Goal: Transaction & Acquisition: Purchase product/service

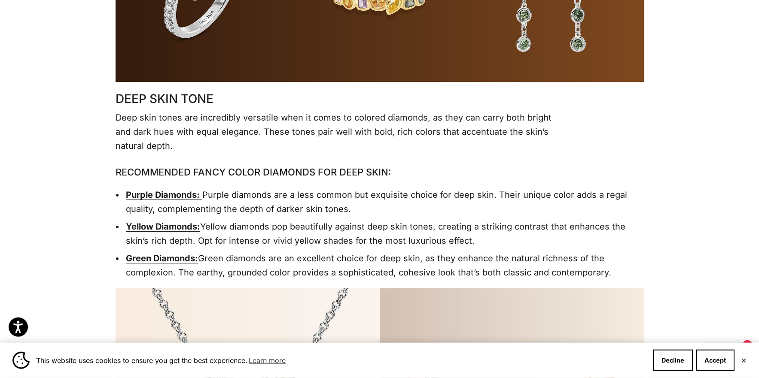
scroll to position [1708, 0]
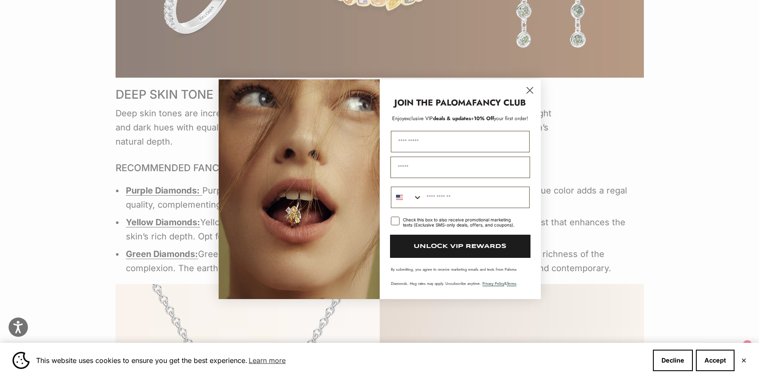
click at [530, 85] on circle "Close dialog" at bounding box center [529, 90] width 14 height 14
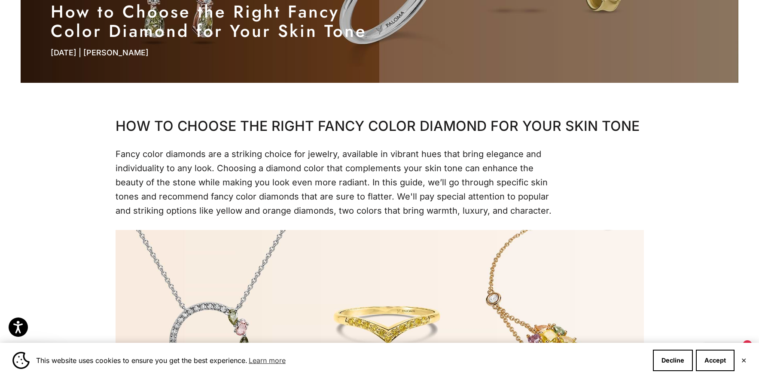
scroll to position [0, 0]
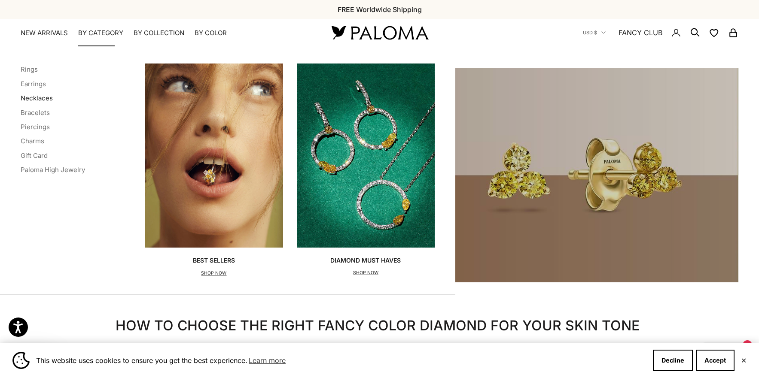
click at [36, 97] on link "Necklaces" at bounding box center [37, 98] width 32 height 8
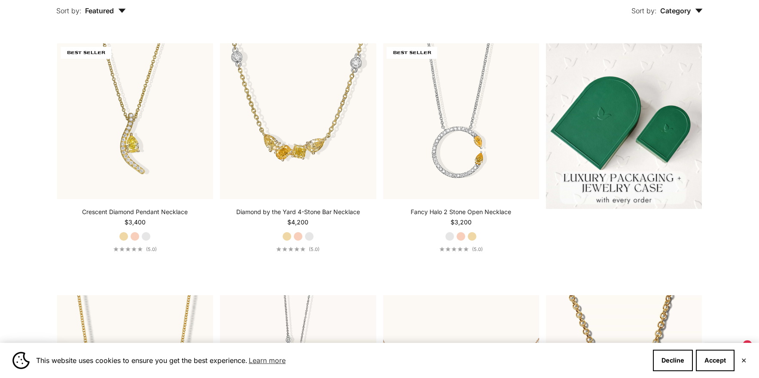
scroll to position [263, 0]
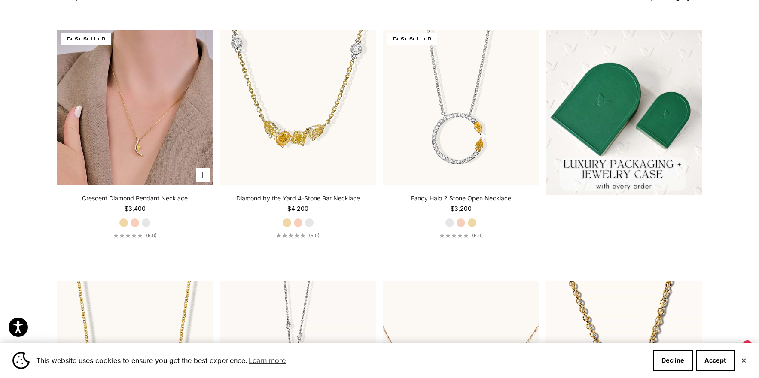
click at [128, 128] on img at bounding box center [135, 108] width 156 height 156
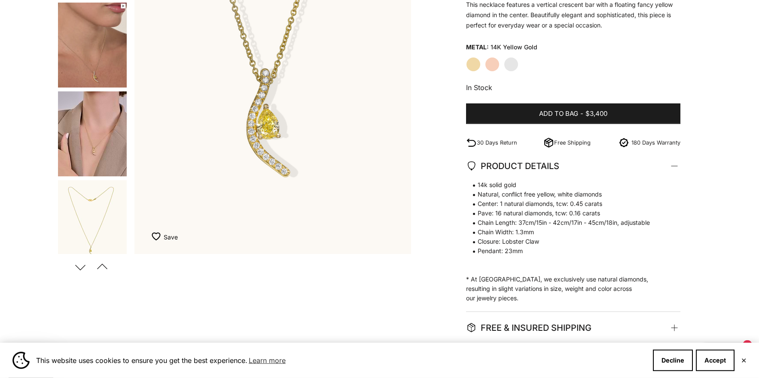
scroll to position [175, 0]
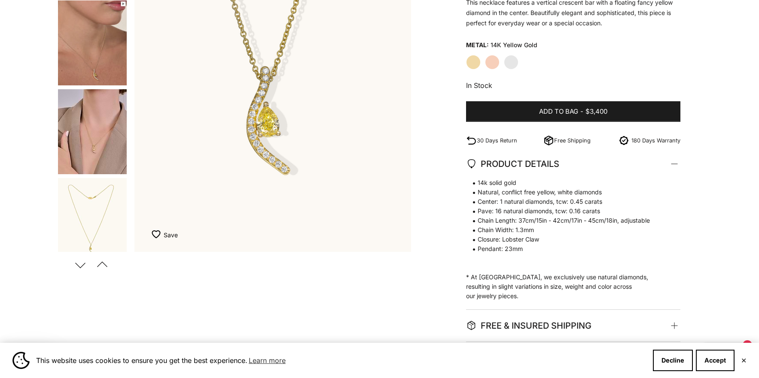
click at [270, 128] on img "Item 1 of 17" at bounding box center [272, 81] width 276 height 342
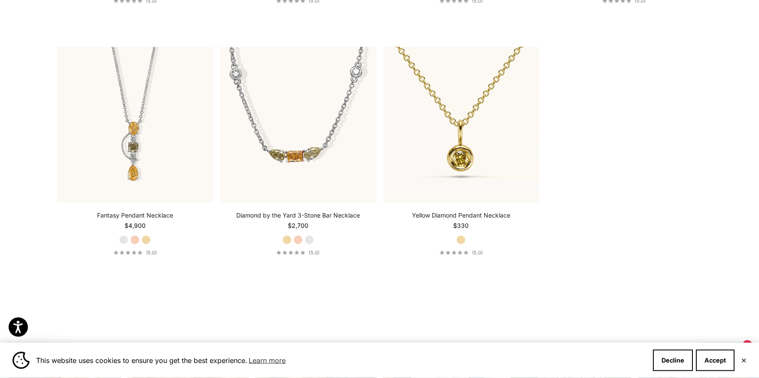
scroll to position [1270, 0]
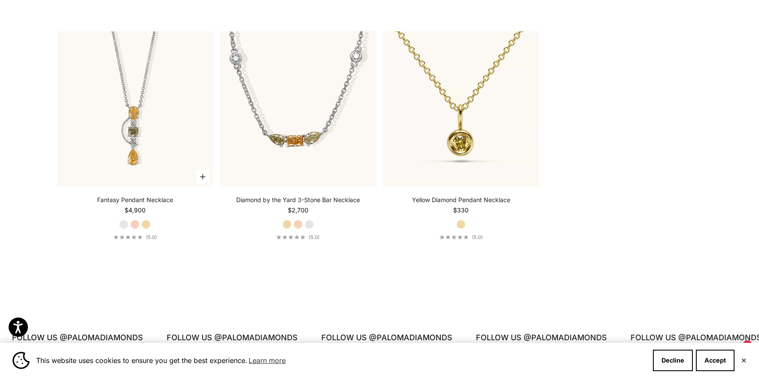
click at [131, 195] on product-card "Choose options Fantasy Pendant Necklace Starting at $4,900 White Gold Rose Gold…" at bounding box center [135, 135] width 156 height 209
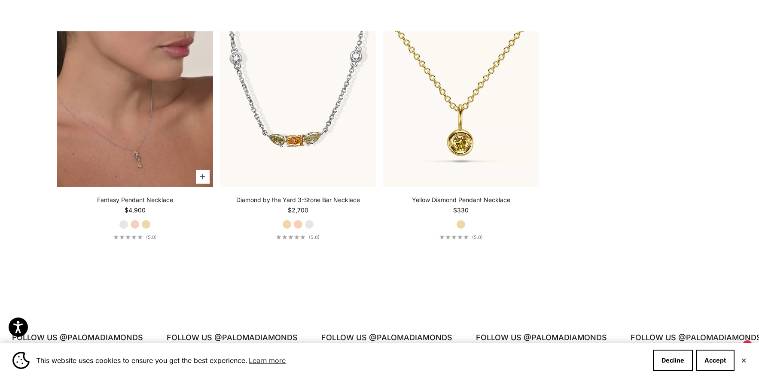
click at [141, 156] on video "#YellowGold\a#RoseGold\a#WhiteGold" at bounding box center [135, 109] width 156 height 156
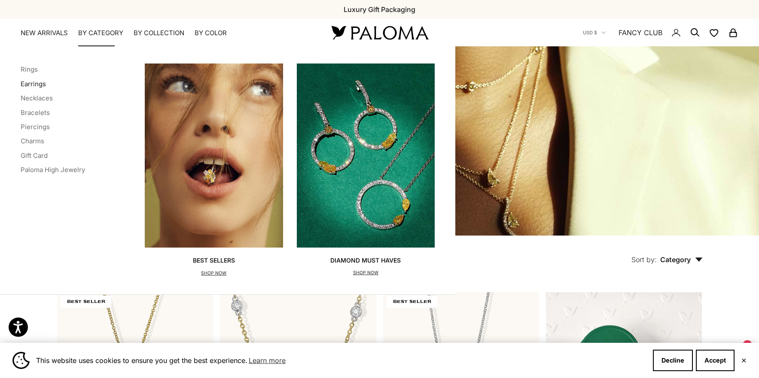
click at [33, 84] on link "Earrings" at bounding box center [33, 84] width 25 height 8
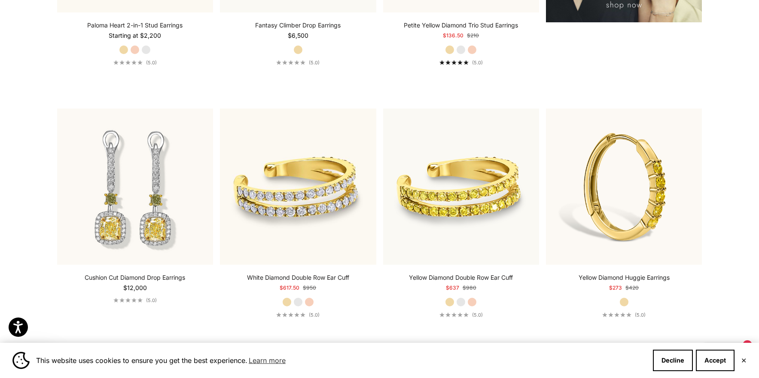
scroll to position [1401, 0]
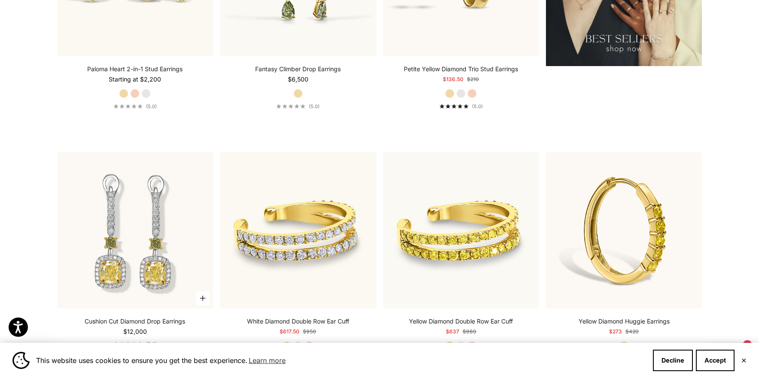
click at [146, 317] on product-card "Add to bag Cushion Cut Diamond Drop Earrings Starting at $12,000 (5.0)" at bounding box center [135, 249] width 156 height 194
click at [137, 326] on div "Cushion Cut Diamond Drop Earrings Starting at $12,000" at bounding box center [135, 326] width 100 height 19
click at [139, 322] on link "Cushion Cut Diamond Drop Earrings" at bounding box center [135, 321] width 100 height 9
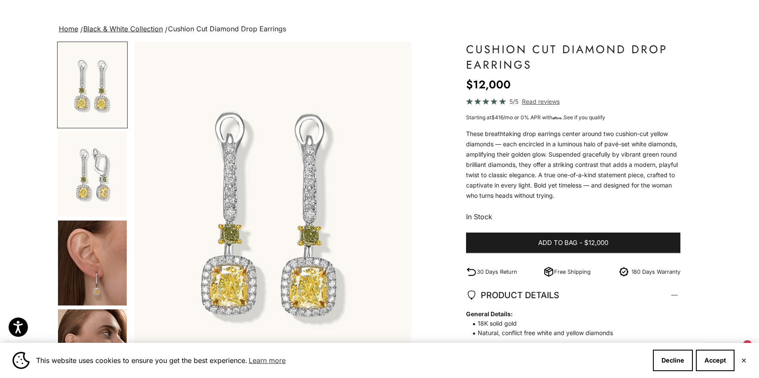
scroll to position [131, 0]
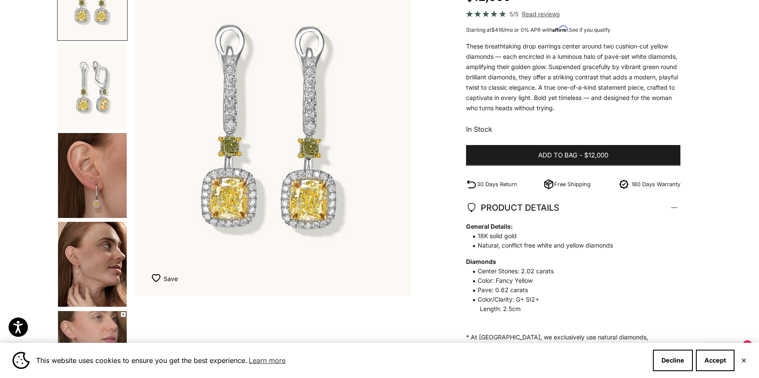
click at [310, 207] on img "Item 1 of 10" at bounding box center [272, 125] width 276 height 342
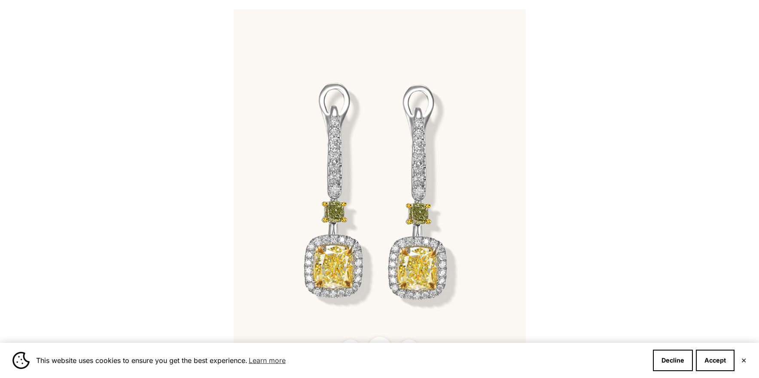
click at [477, 247] on img at bounding box center [380, 189] width 292 height 361
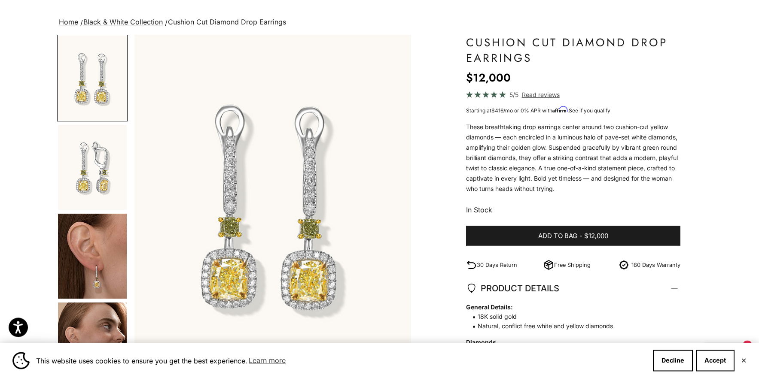
scroll to position [0, 0]
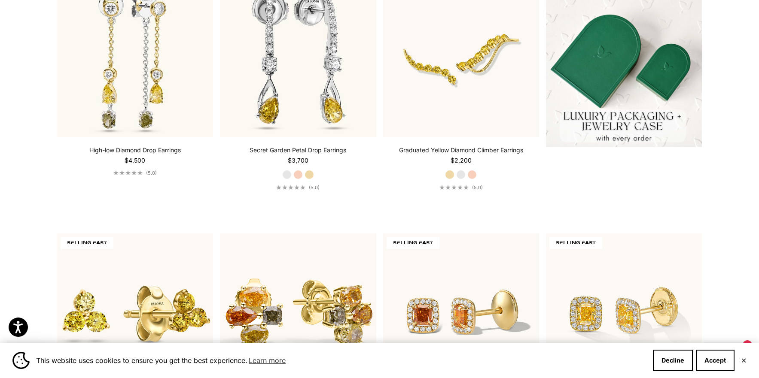
scroll to position [274, 0]
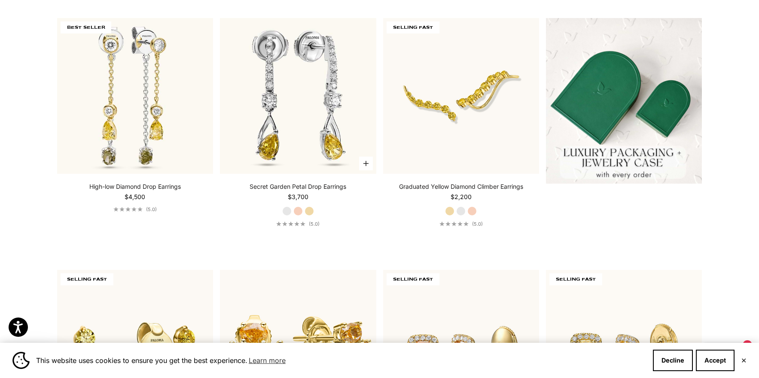
click at [294, 192] on div "Secret Garden Petal Drop Earrings Starting at $3,700" at bounding box center [297, 191] width 97 height 19
click at [301, 187] on link "Secret Garden Petal Drop Earrings" at bounding box center [297, 186] width 97 height 9
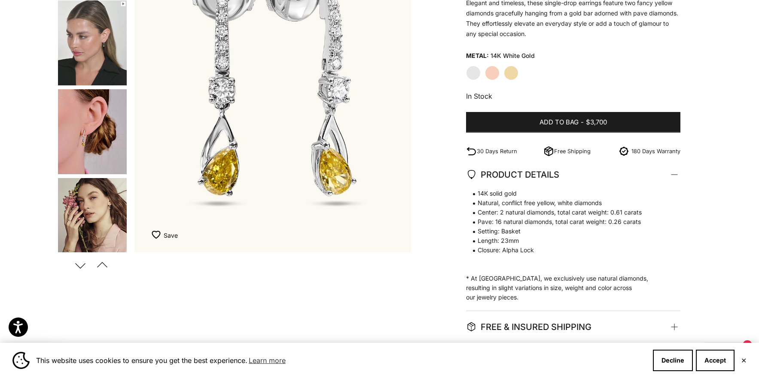
scroll to position [131, 0]
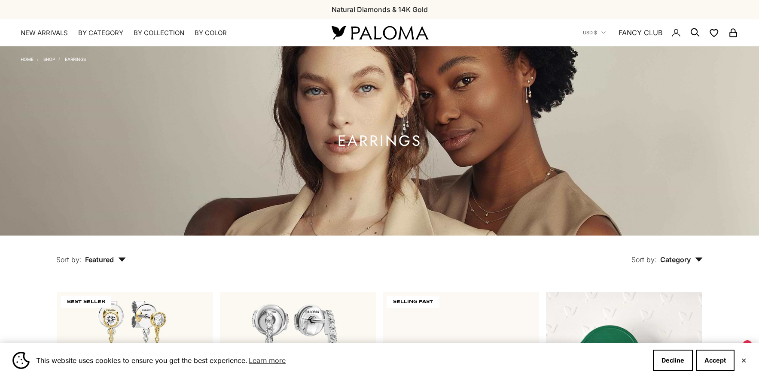
scroll to position [274, 0]
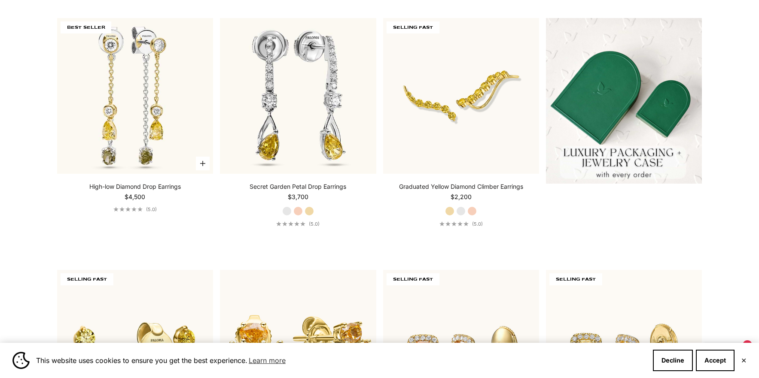
click at [141, 187] on link "High-low Diamond Drop Earrings" at bounding box center [134, 186] width 91 height 9
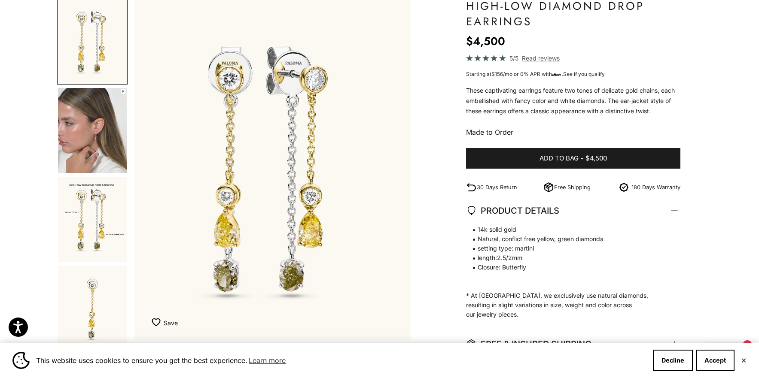
scroll to position [87, 0]
click at [77, 153] on img "Go to item 2" at bounding box center [92, 130] width 69 height 85
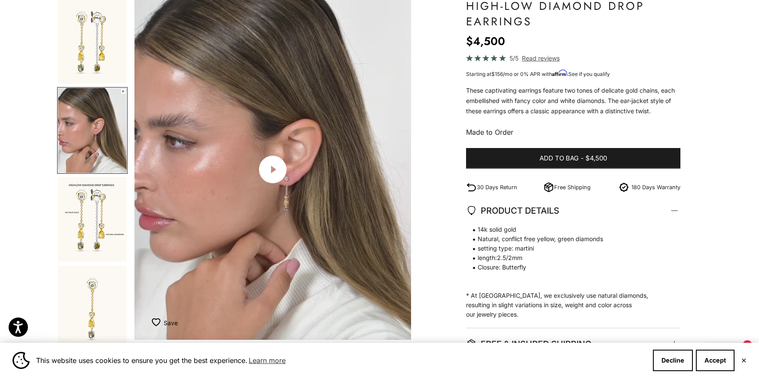
scroll to position [0, 287]
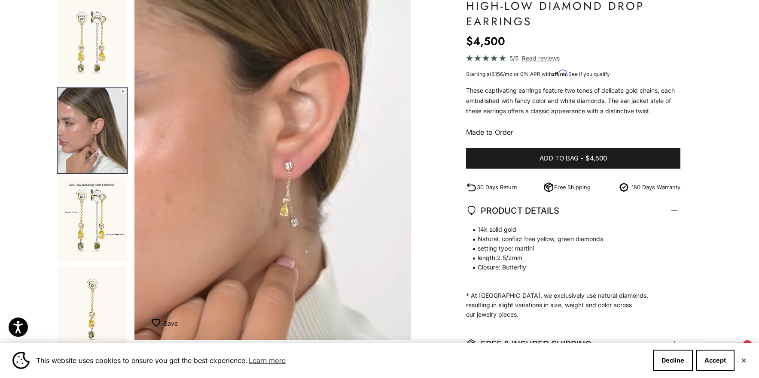
click at [92, 223] on img "Go to item 3" at bounding box center [92, 219] width 69 height 85
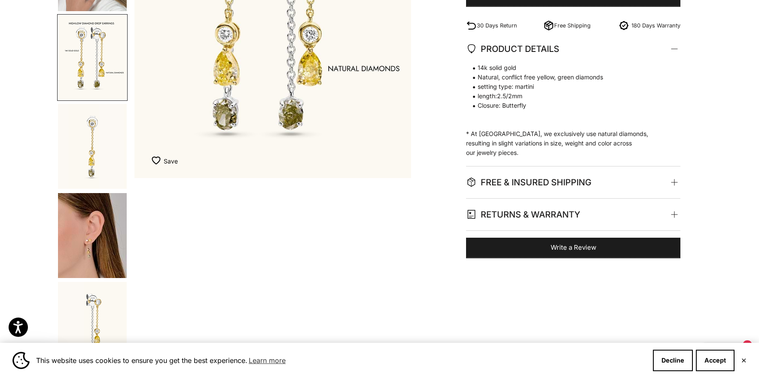
scroll to position [262, 0]
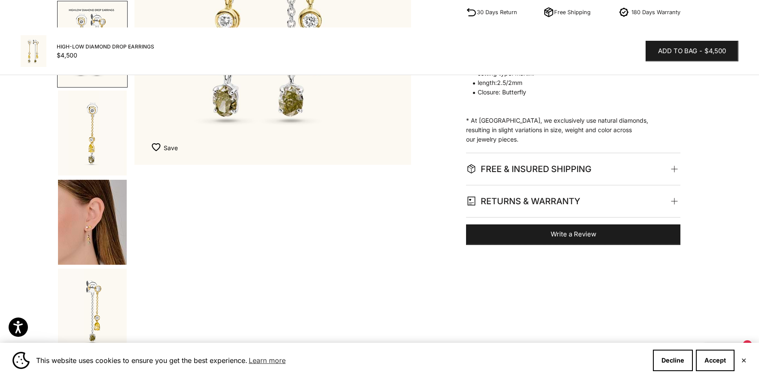
click at [97, 225] on img "Go to item 5" at bounding box center [92, 222] width 69 height 85
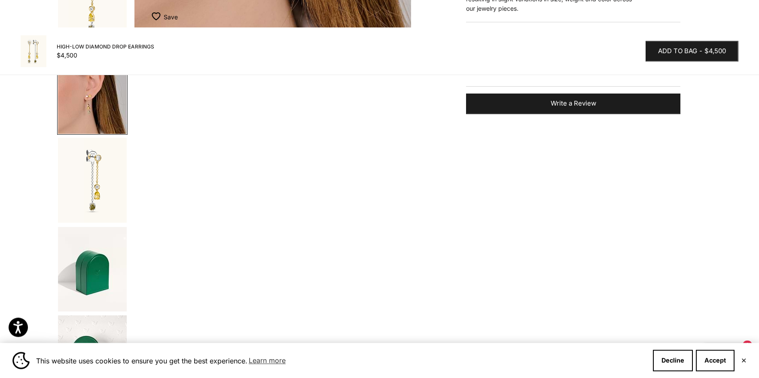
scroll to position [394, 0]
click at [100, 191] on img "Go to item 6" at bounding box center [92, 179] width 69 height 85
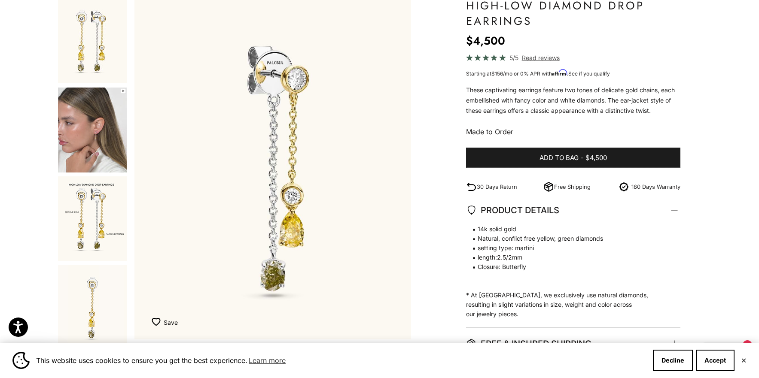
scroll to position [0, 0]
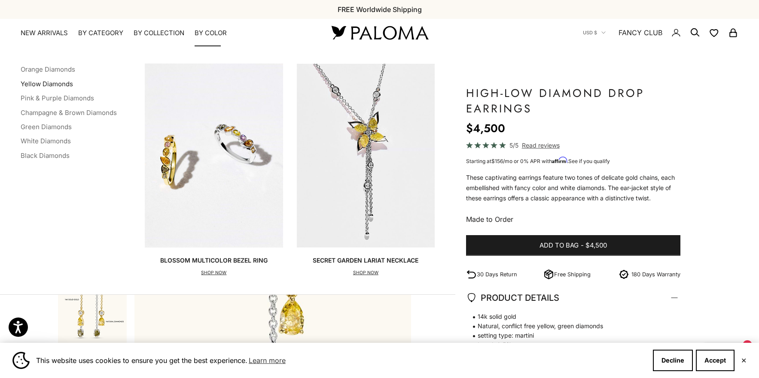
click at [49, 87] on link "Yellow Diamonds" at bounding box center [47, 84] width 52 height 8
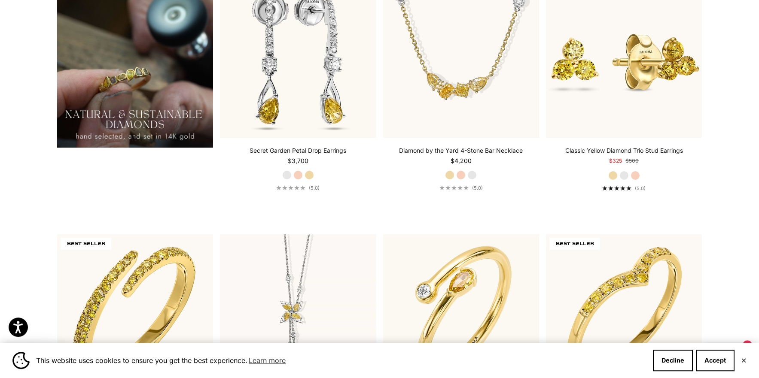
scroll to position [832, 0]
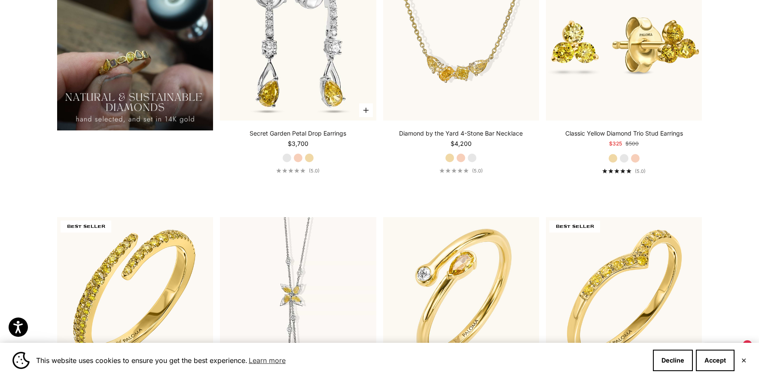
click at [294, 139] on div "Secret Garden Petal Drop Earrings Starting at $3,700" at bounding box center [297, 138] width 97 height 19
click at [295, 133] on link "Secret Garden Petal Drop Earrings" at bounding box center [297, 133] width 97 height 9
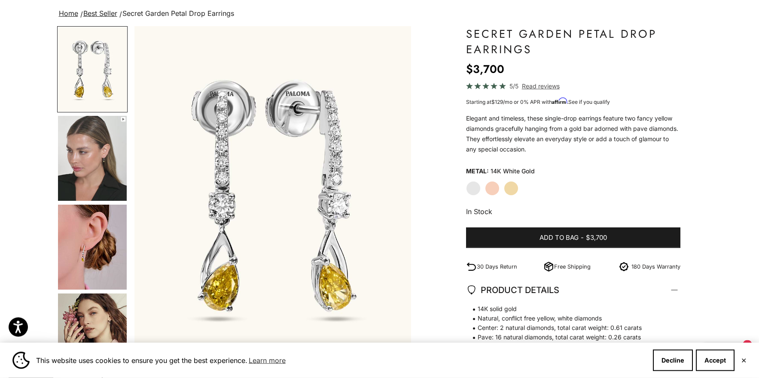
scroll to position [43, 0]
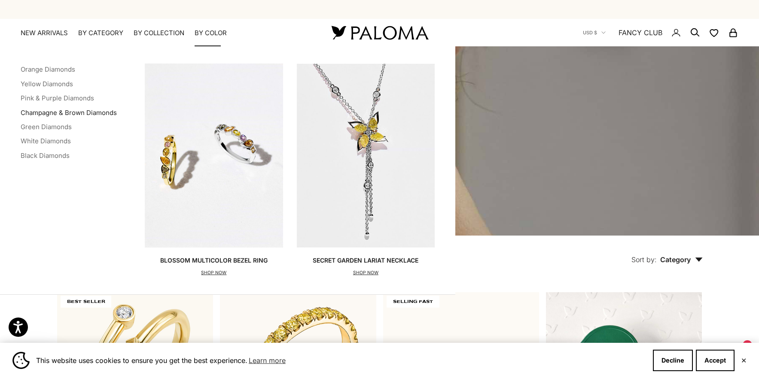
click at [51, 112] on link "Champagne & Brown Diamonds" at bounding box center [69, 113] width 96 height 8
